Goal: Information Seeking & Learning: Learn about a topic

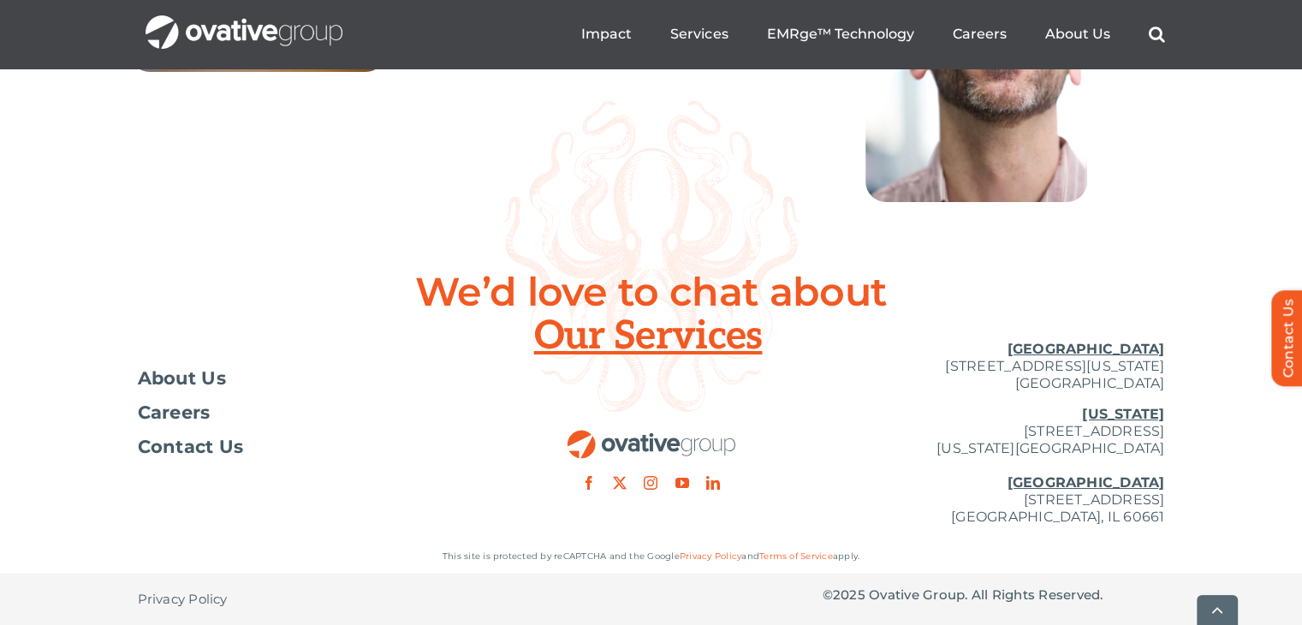
scroll to position [6378, 0]
drag, startPoint x: 896, startPoint y: 343, endPoint x: 1068, endPoint y: 337, distance: 172.2
click at [1068, 337] on div "[GEOGRAPHIC_DATA] [STREET_ADDRESS][GEOGRAPHIC_DATA][US_STATE][US_STATE][STREET_…" at bounding box center [994, 433] width 343 height 212
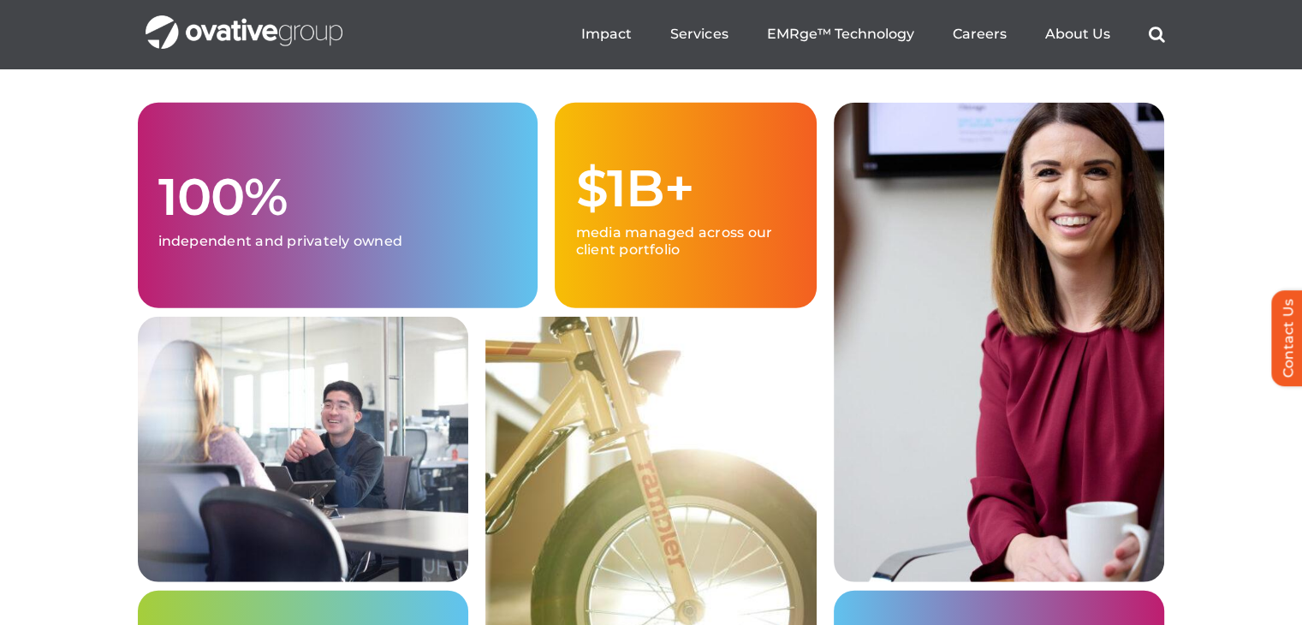
scroll to position [3661, 0]
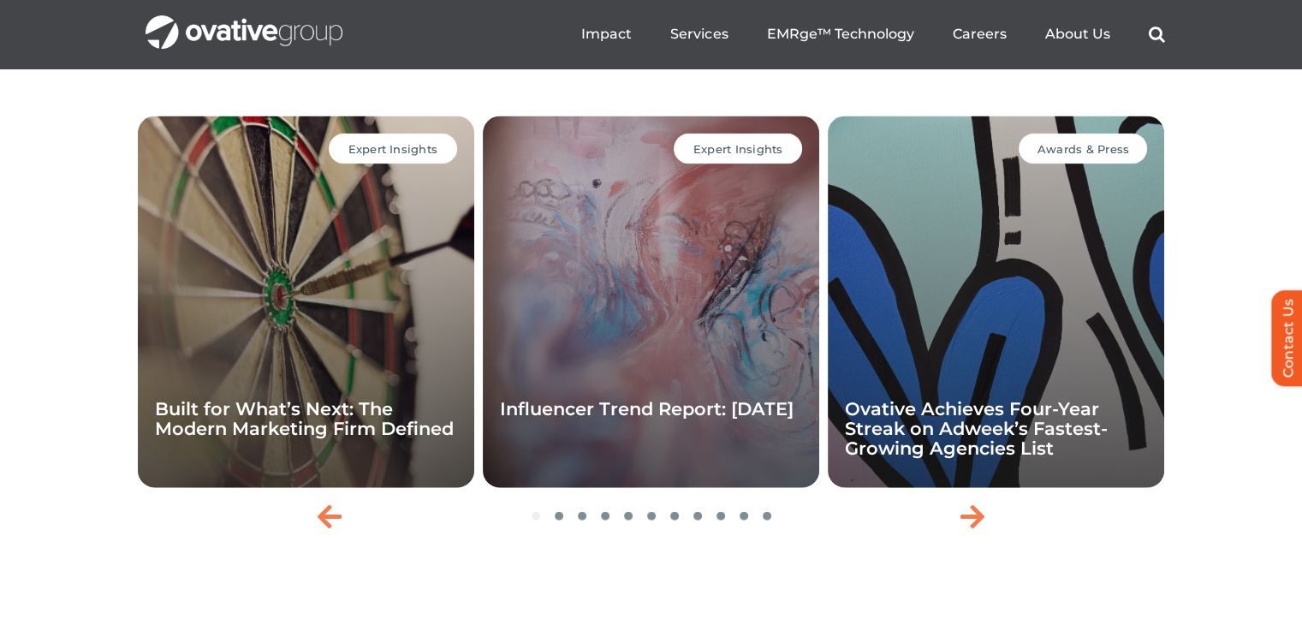
click at [694, 332] on div "Expert Insights Influencer Trend Report: [DATE]" at bounding box center [651, 302] width 337 height 372
click at [716, 164] on div "Expert Insights" at bounding box center [738, 149] width 128 height 31
click at [761, 277] on div "Expert Insights Influencer Trend Report: [DATE]" at bounding box center [651, 302] width 337 height 372
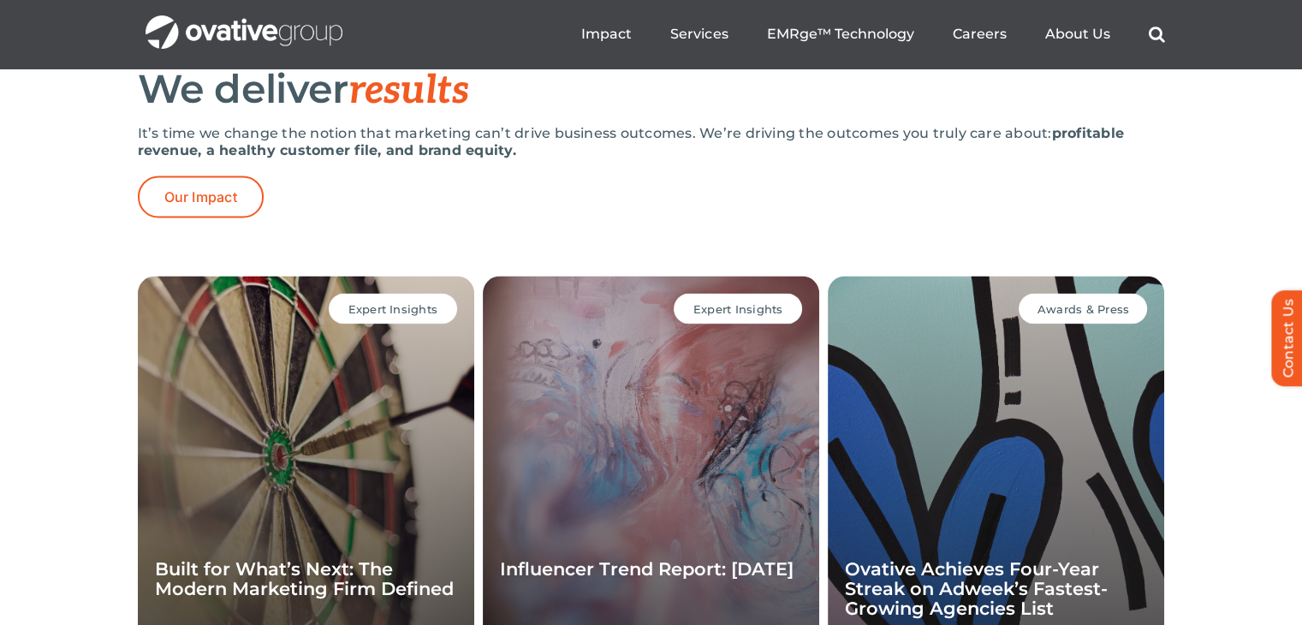
scroll to position [3501, 0]
click at [623, 352] on div "Expert Insights Influencer Trend Report: [DATE]" at bounding box center [651, 463] width 337 height 372
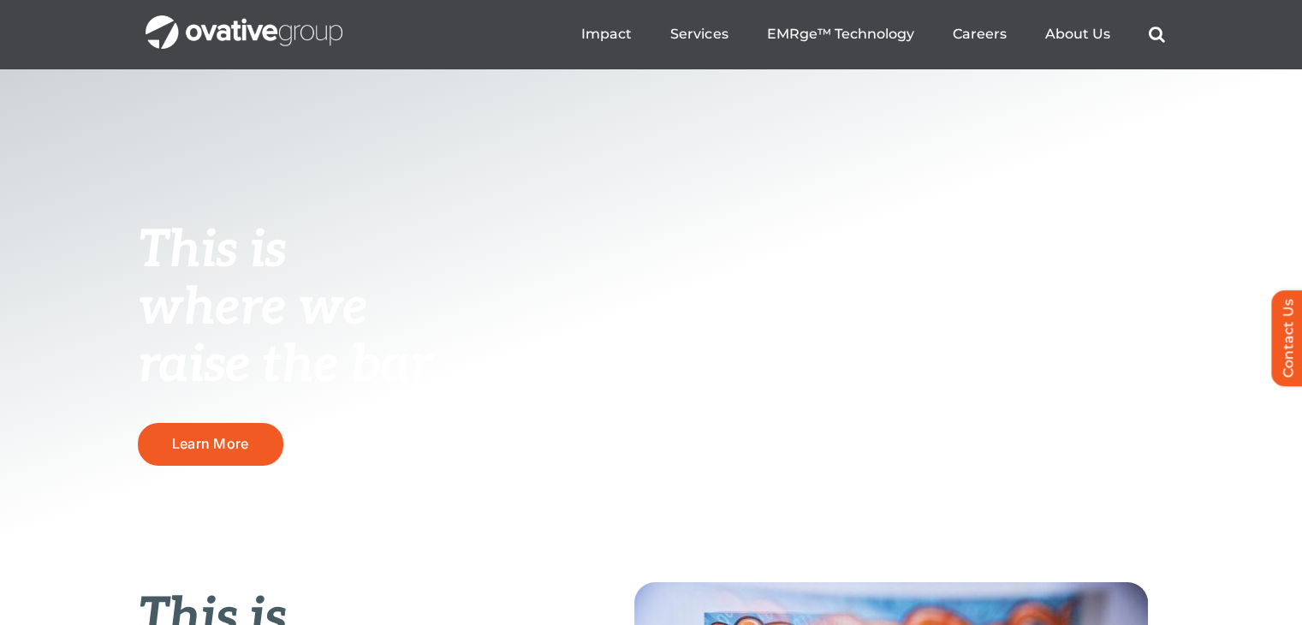
scroll to position [0, 0]
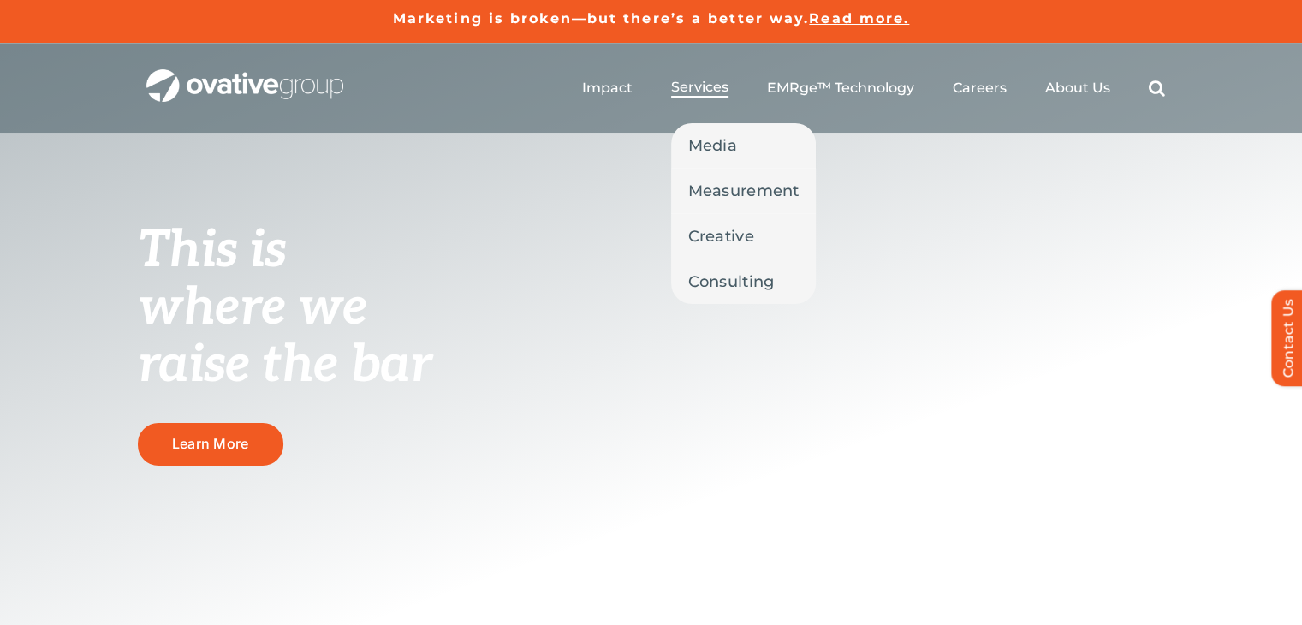
click at [694, 85] on span "Services" at bounding box center [699, 87] width 57 height 17
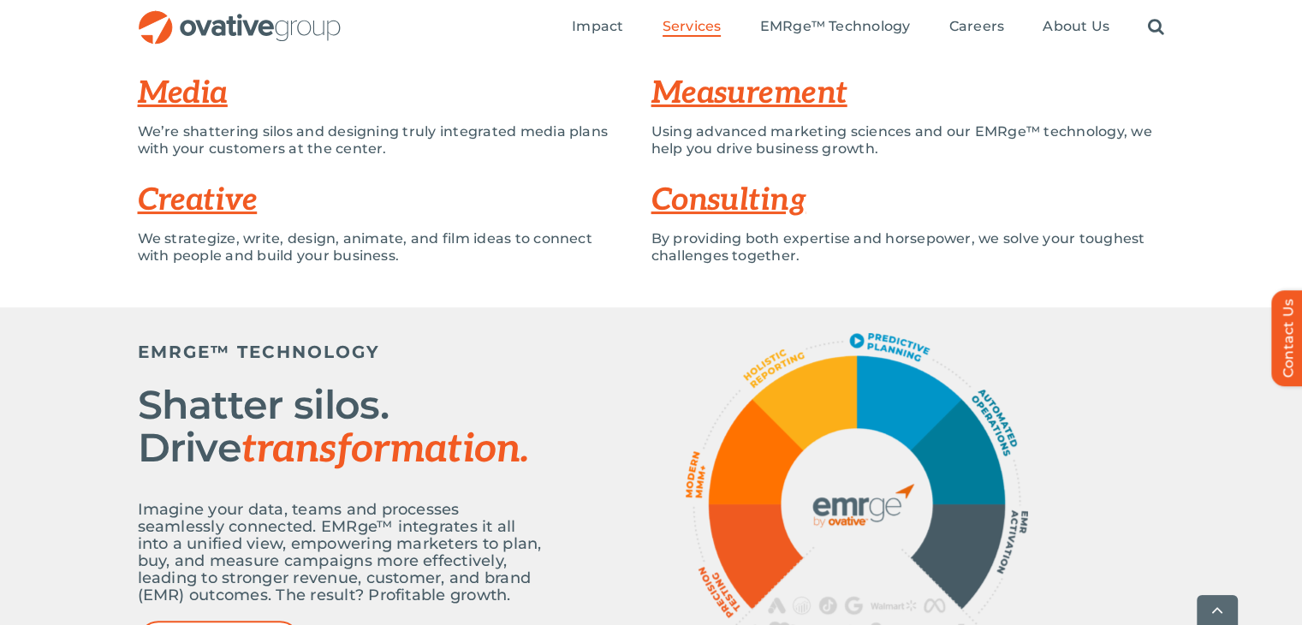
scroll to position [386, 0]
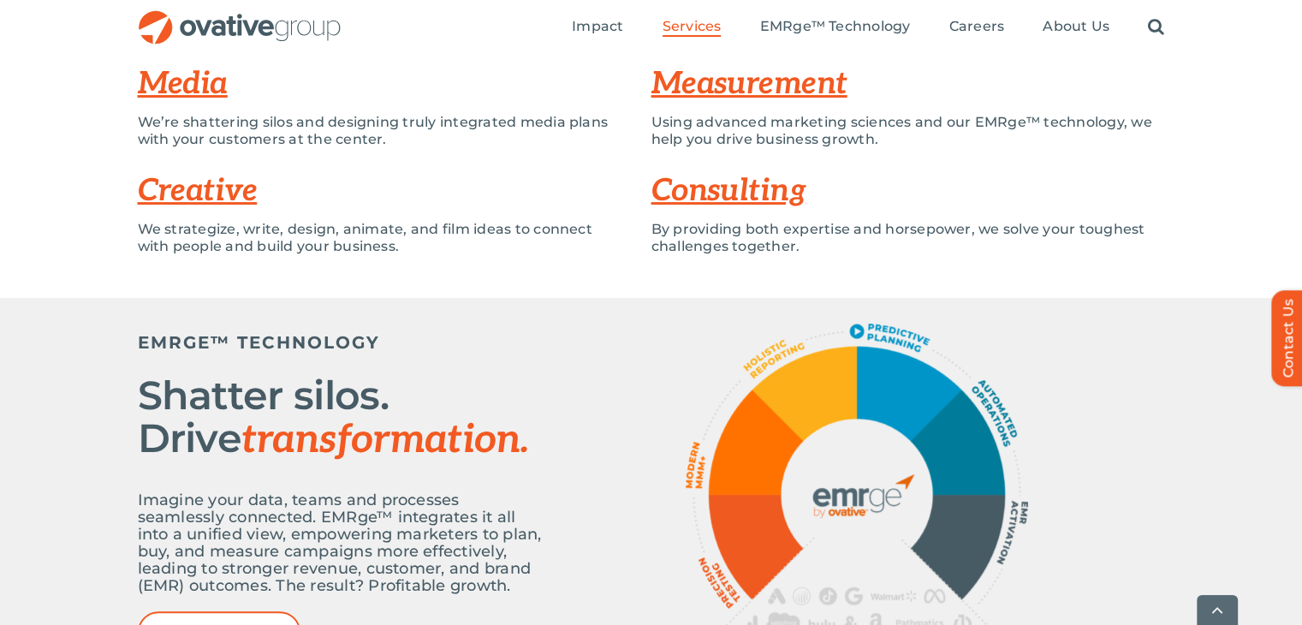
click at [570, 265] on div "We strategize, write, design, animate, and film ideas to connect with people an…" at bounding box center [382, 246] width 488 height 51
click at [553, 145] on p "We’re shattering silos and designing truly integrated media plans with your cus…" at bounding box center [382, 131] width 488 height 34
